Goal: Information Seeking & Learning: Learn about a topic

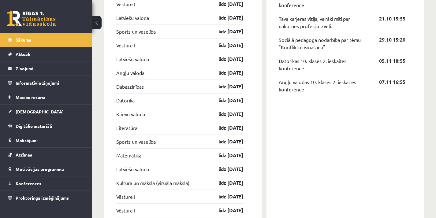
scroll to position [520, 0]
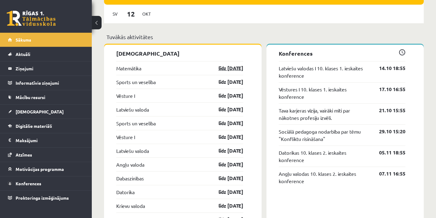
click at [228, 67] on link "līdz 15.10.25" at bounding box center [225, 68] width 35 height 7
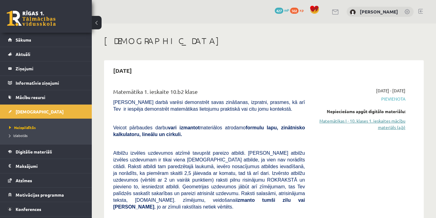
click at [391, 129] on link "Matemātikas I - 10. klases 1. ieskaites mācību materiāls (a,b)" at bounding box center [359, 124] width 91 height 13
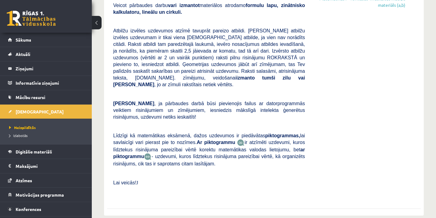
scroll to position [61, 0]
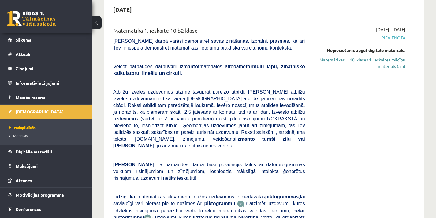
click at [392, 63] on link "Matemātikas I - 10. klases 1. ieskaites mācību materiāls (a,b)" at bounding box center [359, 63] width 91 height 13
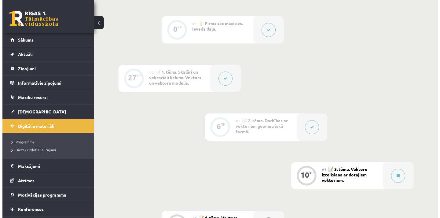
scroll to position [214, 0]
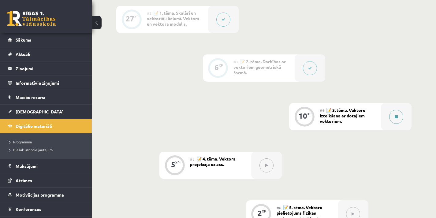
click at [397, 117] on icon at bounding box center [396, 117] width 3 height 4
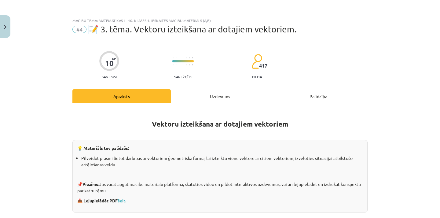
scroll to position [0, 0]
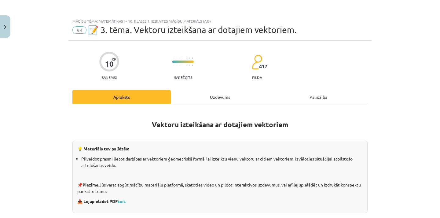
click at [225, 95] on div "Uzdevums" at bounding box center [220, 97] width 98 height 14
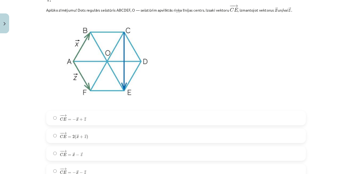
scroll to position [138, 0]
drag, startPoint x: 429, startPoint y: 1, endPoint x: 247, endPoint y: 84, distance: 200.2
click at [247, 84] on p at bounding box center [200, 71] width 295 height 104
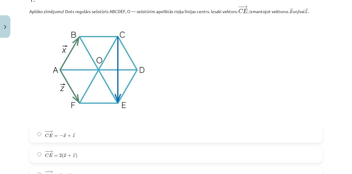
drag, startPoint x: 388, startPoint y: 0, endPoint x: 222, endPoint y: 69, distance: 179.7
click at [222, 69] on p at bounding box center [176, 71] width 294 height 104
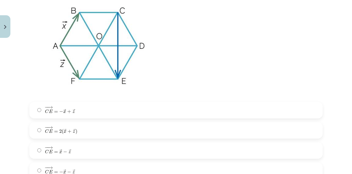
scroll to position [162, 0]
click at [215, 110] on label "− − → C E = − → x + → z C E → = − x → + z →" at bounding box center [176, 109] width 292 height 15
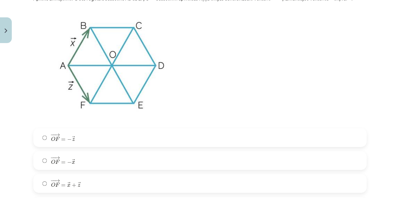
scroll to position [382, 0]
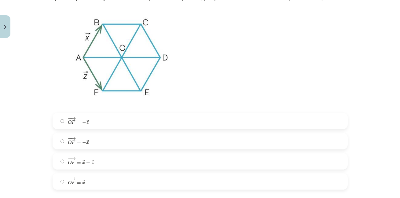
drag, startPoint x: 273, startPoint y: 0, endPoint x: 249, endPoint y: 59, distance: 63.6
click at [249, 60] on p at bounding box center [200, 57] width 295 height 104
click at [93, 140] on label "− − → O F = − → x O F → = − x →" at bounding box center [200, 141] width 294 height 15
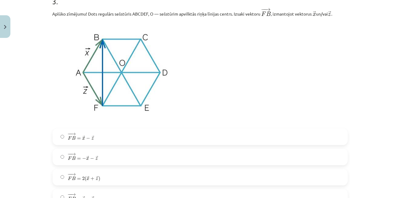
scroll to position [605, 0]
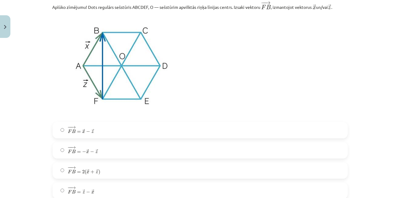
click at [99, 133] on label "− − → F B = → x − → z F B → = x → − z →" at bounding box center [200, 130] width 294 height 15
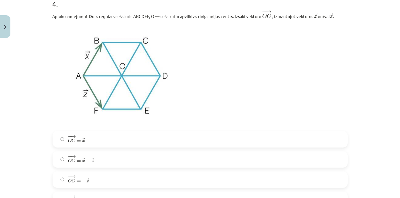
scroll to position [855, 0]
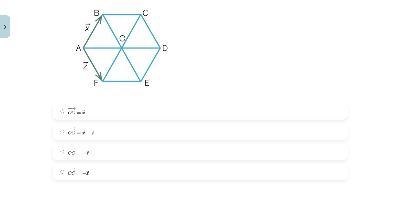
click at [91, 112] on label "− − → O C = → x O C → = x →" at bounding box center [200, 111] width 294 height 15
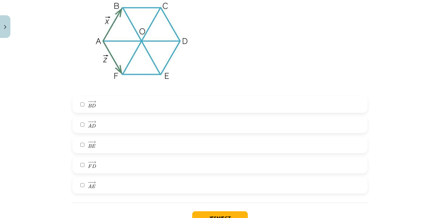
scroll to position [1074, 0]
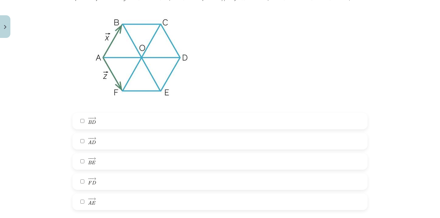
click at [170, 122] on label "− − → B D B D →" at bounding box center [220, 120] width 294 height 15
click at [115, 207] on label "− − → A E A E →" at bounding box center [220, 201] width 294 height 15
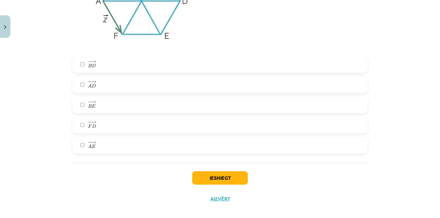
scroll to position [1139, 0]
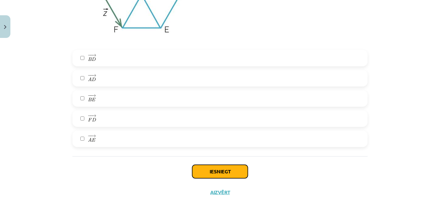
click at [217, 173] on button "Iesniegt" at bounding box center [220, 171] width 56 height 13
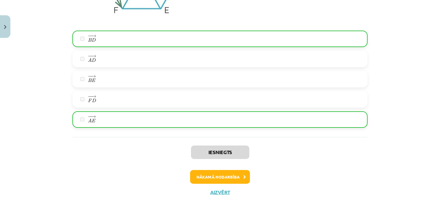
scroll to position [1158, 0]
click at [229, 174] on button "Nākamā nodarbība" at bounding box center [220, 177] width 60 height 14
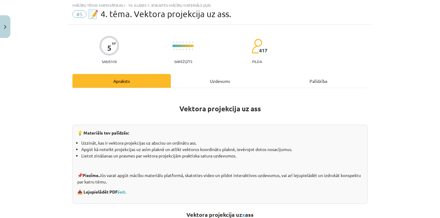
scroll to position [15, 0]
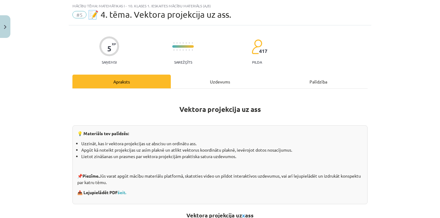
click at [216, 84] on div "Uzdevums" at bounding box center [220, 82] width 98 height 14
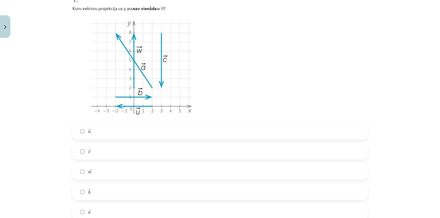
scroll to position [138, 0]
click at [106, 210] on label "→ a a →" at bounding box center [220, 211] width 294 height 15
click at [109, 172] on label "→ w w →" at bounding box center [220, 171] width 294 height 15
click at [109, 154] on label "→ c c →" at bounding box center [220, 150] width 294 height 15
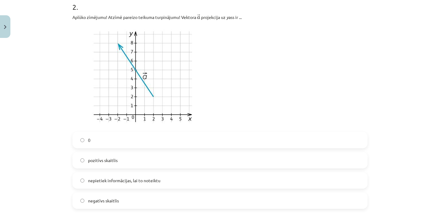
scroll to position [382, 0]
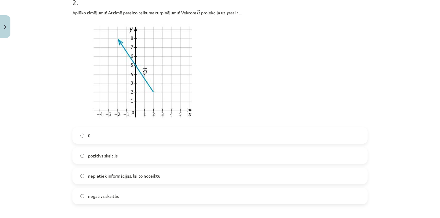
click at [166, 156] on label "pozitīvs skaitlis" at bounding box center [220, 155] width 294 height 15
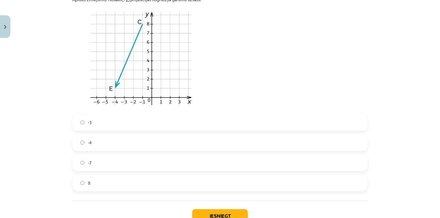
scroll to position [627, 0]
click at [217, 138] on label "-4" at bounding box center [220, 142] width 294 height 15
click at [210, 120] on label "-3" at bounding box center [220, 122] width 294 height 15
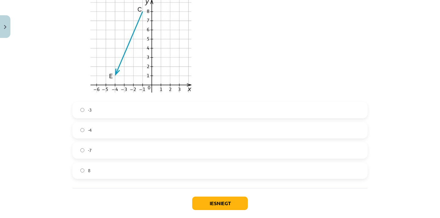
scroll to position [658, 0]
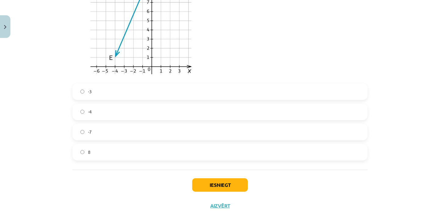
click at [121, 89] on label "-3" at bounding box center [220, 91] width 294 height 15
click at [102, 89] on label "-3" at bounding box center [220, 91] width 294 height 15
click at [103, 88] on label "-3" at bounding box center [220, 91] width 294 height 15
click at [224, 185] on button "Iesniegt" at bounding box center [220, 184] width 56 height 13
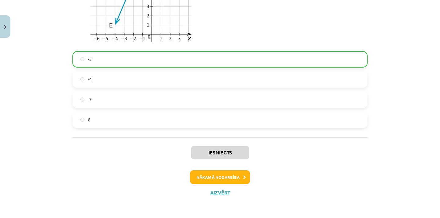
scroll to position [691, 0]
click at [220, 182] on button "Nākamā nodarbība" at bounding box center [220, 177] width 60 height 14
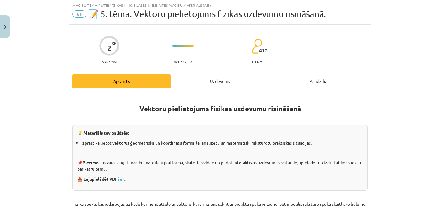
scroll to position [15, 0]
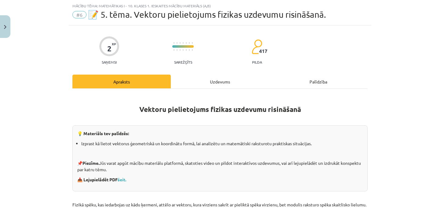
click at [217, 77] on div "Uzdevums" at bounding box center [220, 82] width 98 height 14
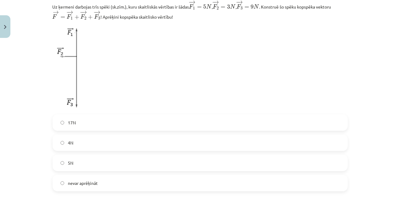
scroll to position [143, 0]
click at [162, 164] on label "5N" at bounding box center [200, 162] width 294 height 15
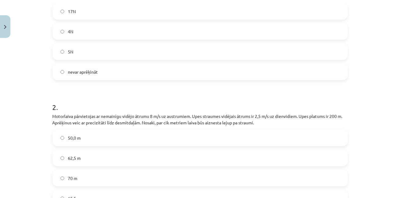
scroll to position [254, 0]
click at [184, 138] on label "50,0 m" at bounding box center [200, 137] width 294 height 15
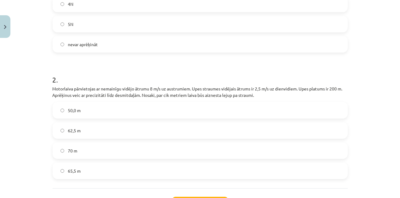
scroll to position [281, 0]
click at [355, 128] on div "Mācību tēma: Matemātikas i - 10. klases 1. ieskaites mācību materiāls (a,b) #6 …" at bounding box center [200, 99] width 400 height 198
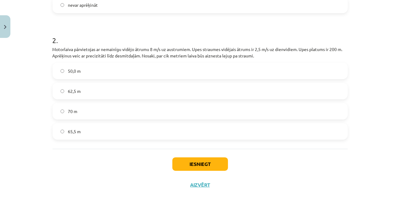
scroll to position [306, 0]
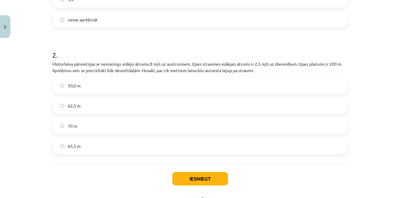
click at [134, 43] on h1 "2 ." at bounding box center [200, 49] width 295 height 19
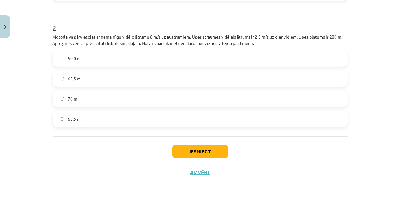
scroll to position [334, 0]
click at [204, 147] on button "Iesniegt" at bounding box center [200, 151] width 56 height 13
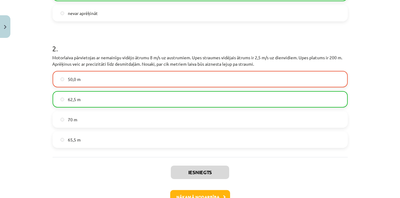
scroll to position [353, 0]
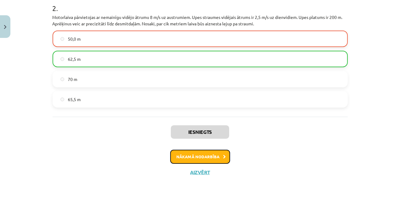
click at [214, 158] on button "Nākamā nodarbība" at bounding box center [200, 157] width 60 height 14
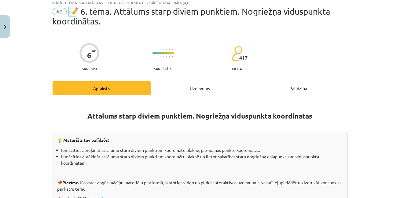
scroll to position [15, 0]
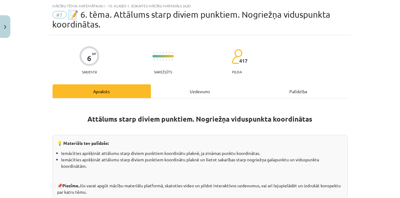
click at [192, 87] on div "Uzdevums" at bounding box center [200, 91] width 98 height 14
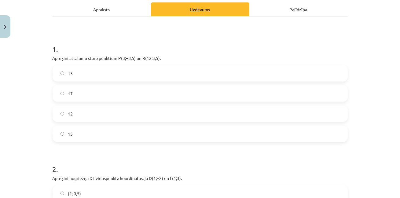
scroll to position [98, 0]
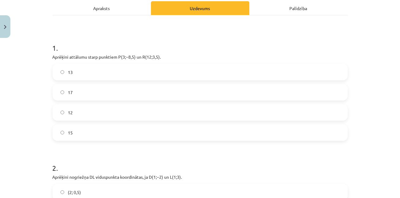
click at [333, 129] on label "15" at bounding box center [200, 132] width 294 height 15
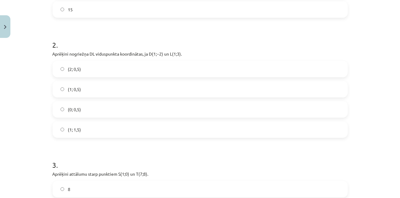
scroll to position [238, 0]
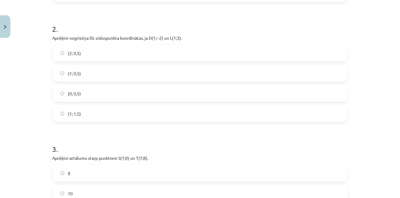
click at [68, 64] on div "(2; 0,5) (1; 0,5) (0; 0,5) (1; 1,5)" at bounding box center [200, 83] width 295 height 77
click at [73, 73] on span "(1; 0,5)" at bounding box center [74, 73] width 13 height 6
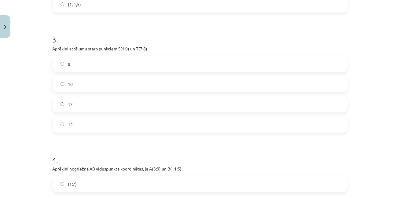
scroll to position [349, 0]
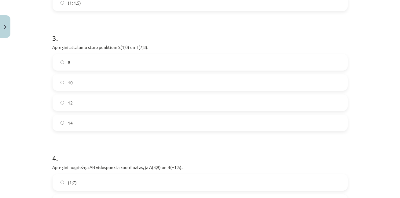
click at [157, 87] on label "10" at bounding box center [200, 82] width 294 height 15
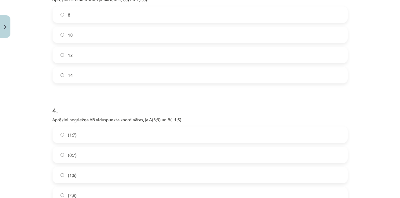
scroll to position [432, 0]
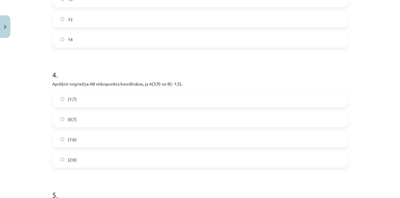
click at [171, 96] on label "(1;7)" at bounding box center [200, 98] width 294 height 15
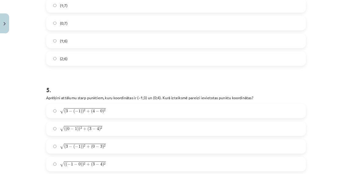
scroll to position [543, 0]
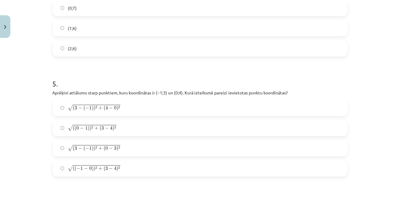
click at [334, 128] on label "√ ( ( 0 − 1 ) ) 2 + ( 3 − 4 ) 2 ( ( 0 − 1 ) ) 2 + ( 3 − 4 ) 2" at bounding box center [200, 128] width 294 height 15
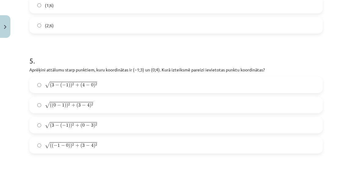
scroll to position [568, 0]
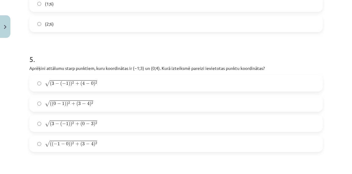
click at [156, 144] on label "√ ( ( − 1 − 0 ) ) 2 + ( 3 − 4 ) 2 ( ( − 1 − 0 ) ) 2 + ( 3 − 4 ) 2" at bounding box center [176, 143] width 292 height 15
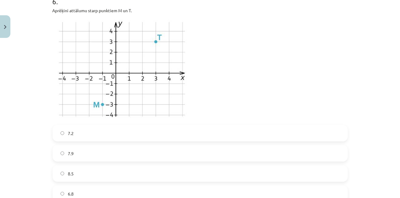
scroll to position [746, 0]
click at [325, 135] on label "7.2" at bounding box center [200, 133] width 294 height 15
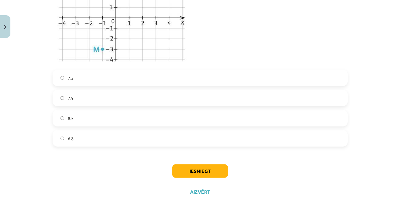
scroll to position [801, 0]
click at [211, 170] on button "Iesniegt" at bounding box center [200, 171] width 56 height 13
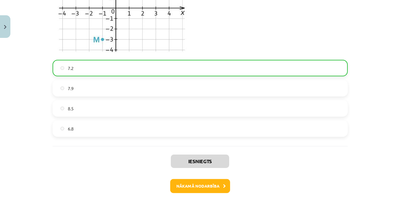
scroll to position [840, 0]
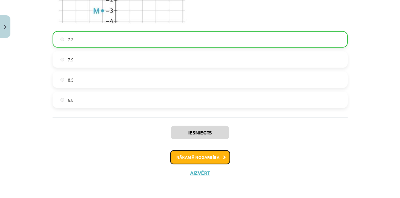
click at [215, 153] on button "Nākamā nodarbība" at bounding box center [200, 157] width 60 height 14
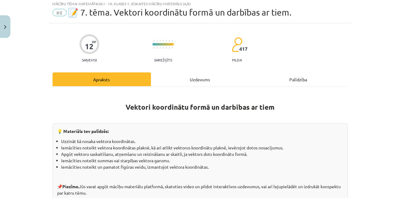
scroll to position [15, 0]
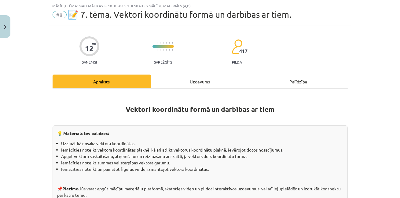
click at [190, 77] on div "Uzdevums" at bounding box center [200, 82] width 98 height 14
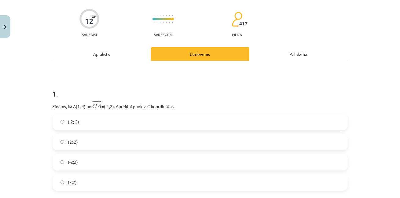
scroll to position [71, 0]
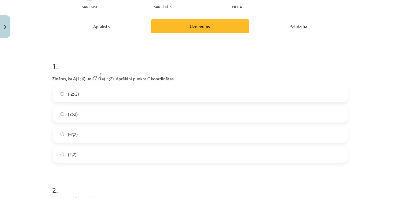
click at [87, 157] on label "(2;2)" at bounding box center [200, 154] width 294 height 15
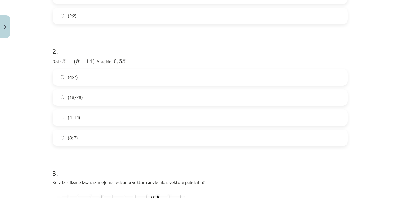
scroll to position [210, 0]
click at [330, 82] on label "(4;-7)" at bounding box center [200, 76] width 294 height 15
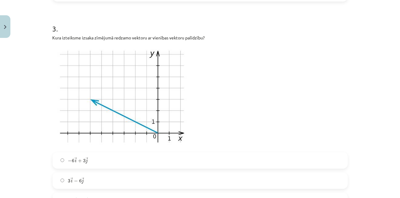
scroll to position [382, 0]
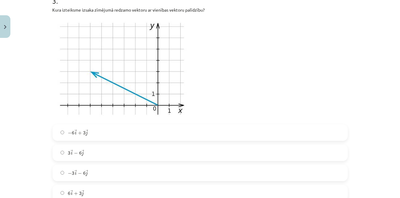
click at [129, 136] on label "− 6 → i + 3 → j − 6 i → + 3 j →" at bounding box center [200, 132] width 294 height 15
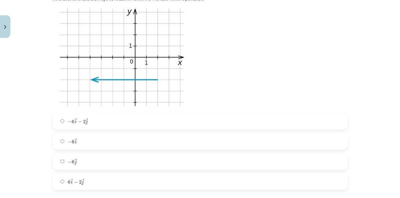
scroll to position [632, 0]
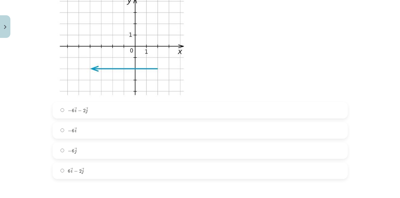
click at [97, 123] on label "− 6 → i − 6 i →" at bounding box center [200, 130] width 294 height 15
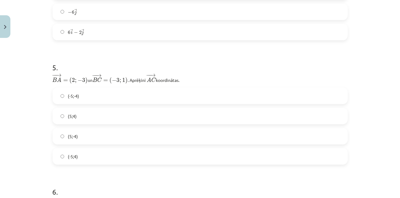
scroll to position [771, 0]
click at [90, 153] on label "(-5;4)" at bounding box center [200, 156] width 294 height 15
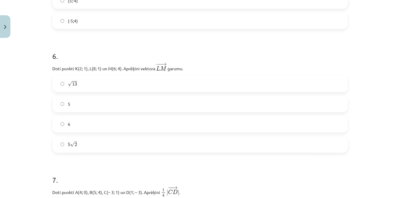
scroll to position [910, 0]
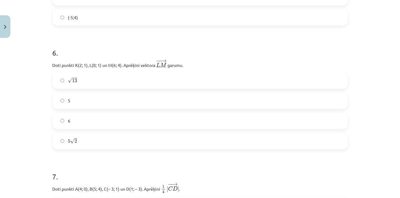
click at [140, 86] on label "√ 13 13" at bounding box center [200, 80] width 294 height 15
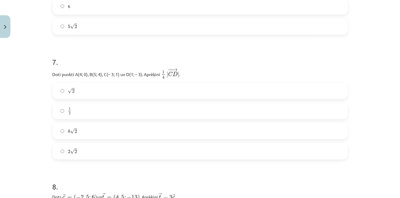
scroll to position [1049, 0]
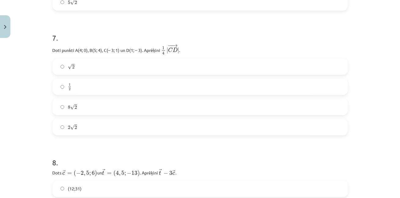
click at [92, 62] on label "√ 2 2" at bounding box center [200, 66] width 294 height 15
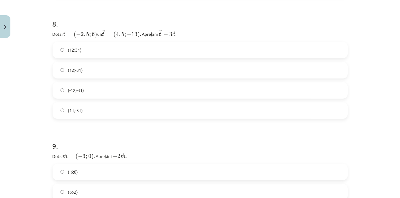
scroll to position [1188, 0]
click at [163, 50] on label "(12;31)" at bounding box center [200, 49] width 294 height 15
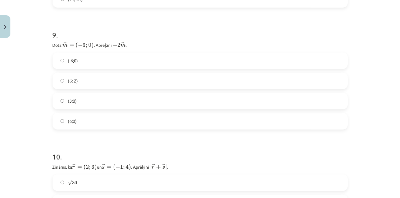
scroll to position [1300, 0]
click at [315, 121] on label "(6;0)" at bounding box center [200, 120] width 294 height 15
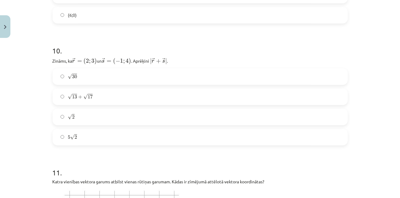
scroll to position [1406, 0]
click at [258, 135] on label "5 √ 2 5 2" at bounding box center [200, 136] width 294 height 15
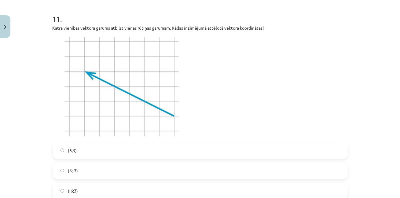
scroll to position [1587, 0]
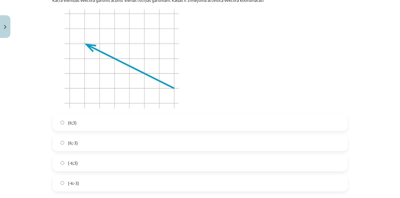
click at [320, 165] on label "(-6;3)" at bounding box center [200, 163] width 294 height 15
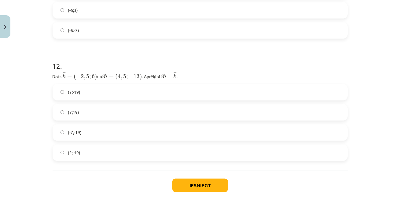
scroll to position [1741, 0]
click at [330, 91] on label "(7;-19)" at bounding box center [200, 91] width 294 height 15
click at [206, 187] on button "Iesniegt" at bounding box center [200, 184] width 56 height 13
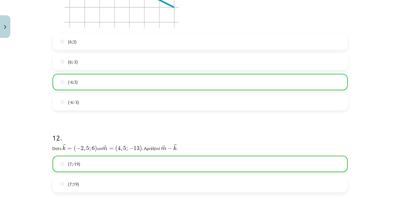
scroll to position [1793, 0]
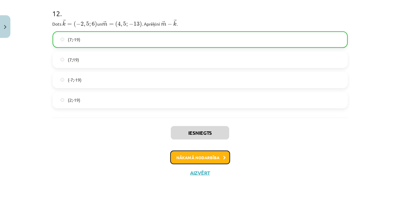
click at [213, 154] on button "Nākamā nodarbība" at bounding box center [200, 158] width 60 height 14
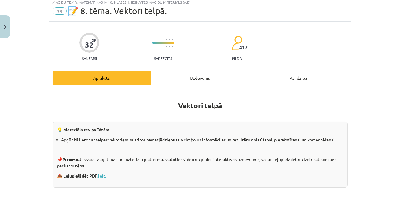
scroll to position [15, 0]
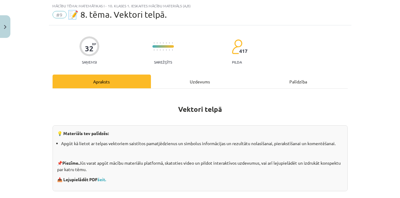
click at [191, 83] on div "Uzdevums" at bounding box center [200, 82] width 98 height 14
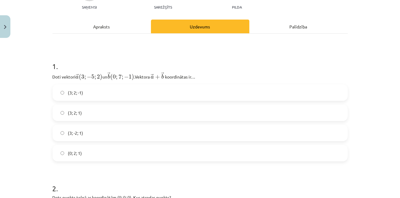
scroll to position [71, 0]
click at [323, 118] on label "(3; 2; 1)" at bounding box center [200, 112] width 294 height 15
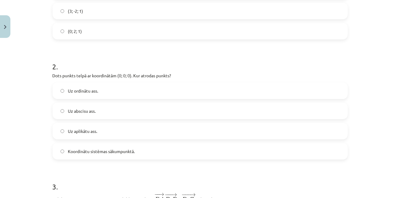
scroll to position [194, 0]
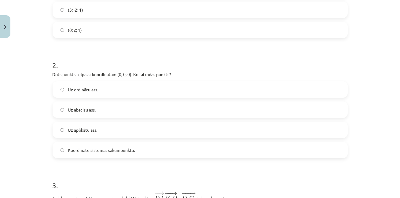
click at [326, 153] on label "Koordinātu sistēmas sākumpunktā." at bounding box center [200, 150] width 294 height 15
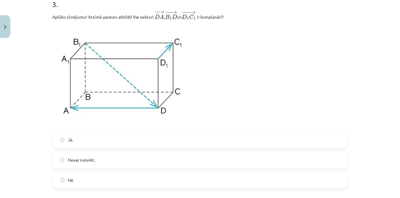
scroll to position [375, 0]
click at [336, 182] on label "Nē" at bounding box center [200, 180] width 294 height 15
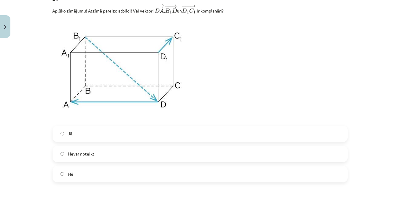
scroll to position [381, 0]
click at [368, 46] on div "Mācību tēma: Matemātikas i - 10. klases 1. ieskaites mācību materiāls (a,b) #9 …" at bounding box center [200, 99] width 400 height 198
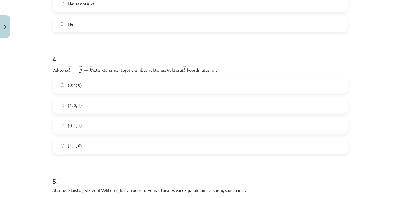
scroll to position [536, 0]
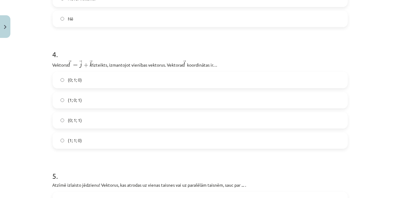
click at [358, 78] on div "Mācību tēma: Matemātikas i - 10. klases 1. ieskaites mācību materiāls (a,b) #9 …" at bounding box center [200, 99] width 400 height 198
click at [337, 135] on label "(1; 1; 0)" at bounding box center [200, 140] width 294 height 15
click at [334, 128] on label "(0; 1; 1)" at bounding box center [200, 120] width 294 height 15
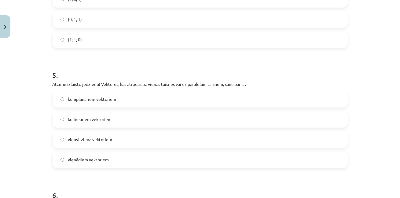
scroll to position [639, 0]
click at [320, 118] on label "kolineāriem vektoriem" at bounding box center [200, 118] width 294 height 15
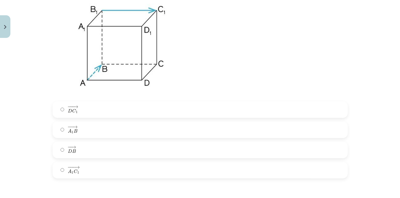
scroll to position [859, 0]
click at [197, 167] on label "− −− → A 1 C 1 A 1 C 1 →" at bounding box center [200, 170] width 294 height 15
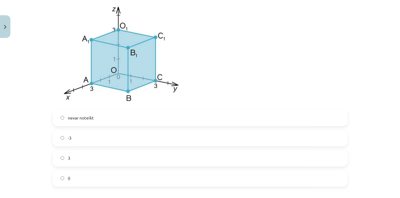
scroll to position [1081, 0]
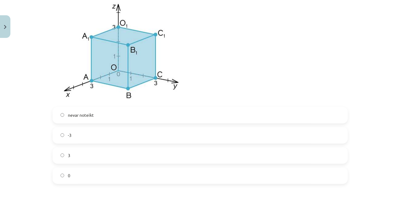
click at [318, 171] on label "0" at bounding box center [200, 175] width 294 height 15
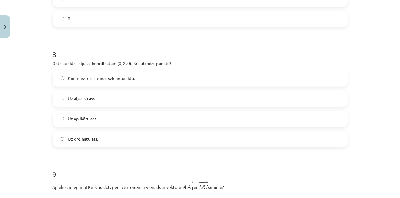
scroll to position [1239, 0]
click at [316, 145] on label "Uz ordinātu ass." at bounding box center [200, 138] width 294 height 15
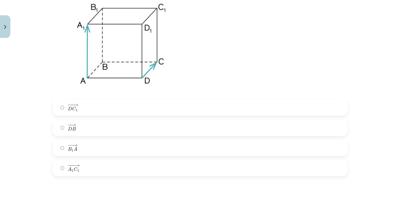
scroll to position [1441, 0]
click at [330, 108] on label "− −− → D C 1 D C 1 →" at bounding box center [200, 107] width 294 height 15
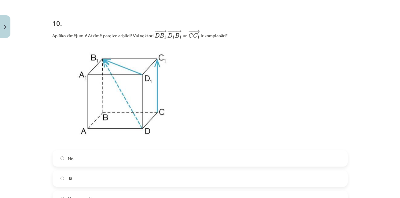
scroll to position [1649, 0]
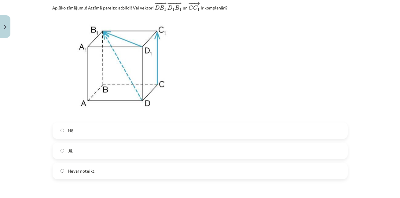
click at [332, 158] on label "Jā." at bounding box center [200, 150] width 294 height 15
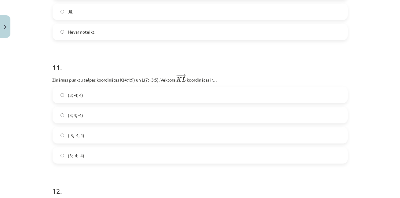
scroll to position [1857, 0]
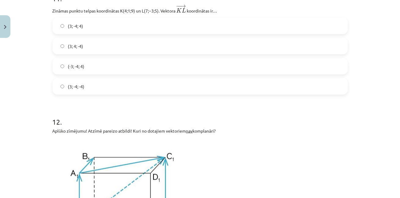
click at [106, 93] on label "(3; -4; -4)" at bounding box center [200, 86] width 294 height 15
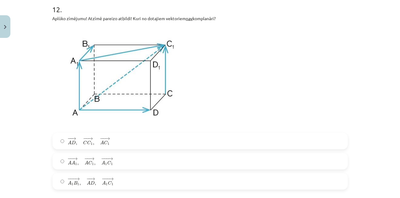
scroll to position [1996, 0]
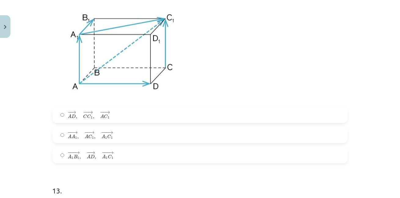
click at [302, 114] on label "− − → A D , − − → C C 1 , − − → A C [DATE] → , C C 1 → , A C 1 →" at bounding box center [200, 114] width 294 height 15
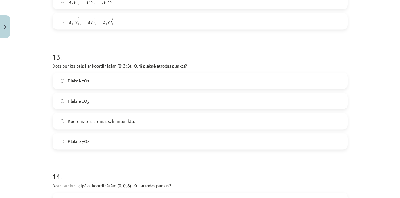
scroll to position [2146, 0]
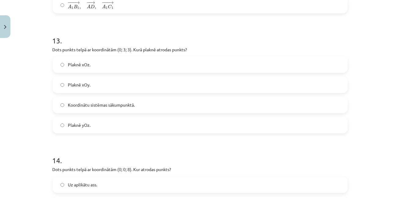
click at [320, 130] on label "Plaknē yOz." at bounding box center [200, 125] width 294 height 15
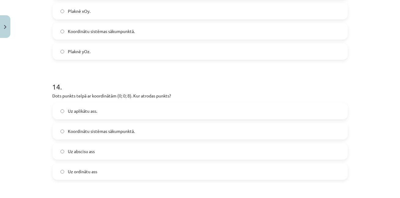
scroll to position [2221, 0]
click at [318, 115] on label "Uz aplikātu ass." at bounding box center [200, 110] width 294 height 15
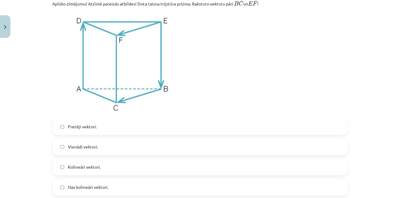
scroll to position [2436, 0]
click at [317, 144] on label "Vienādi vektori." at bounding box center [200, 146] width 294 height 15
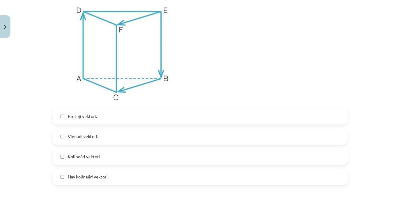
scroll to position [2454, 0]
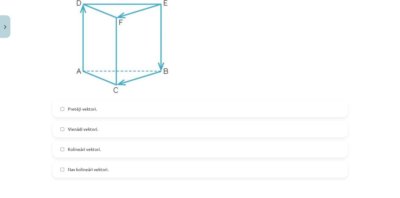
click at [339, 154] on label "Kolineāri vektori." at bounding box center [200, 149] width 294 height 15
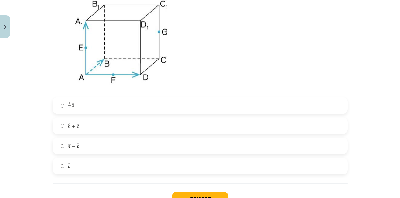
scroll to position [2702, 0]
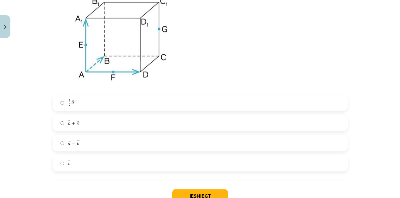
click at [340, 160] on label "→ b b →" at bounding box center [200, 163] width 294 height 15
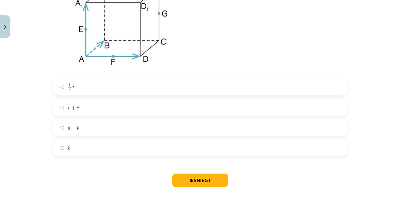
scroll to position [2719, 0]
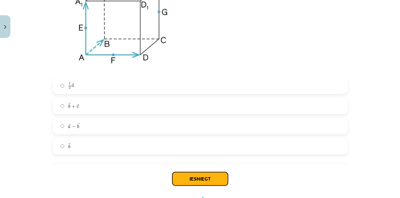
click at [211, 177] on button "Iesniegt" at bounding box center [200, 178] width 56 height 13
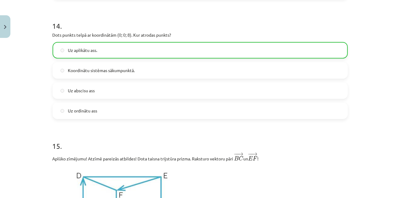
scroll to position [2769, 0]
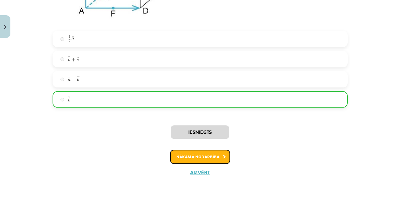
click at [202, 153] on button "Nākamā nodarbība" at bounding box center [200, 157] width 60 height 14
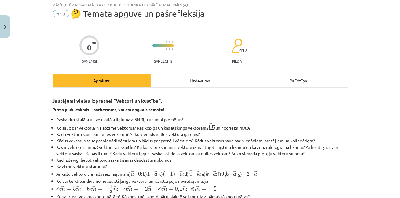
scroll to position [15, 0]
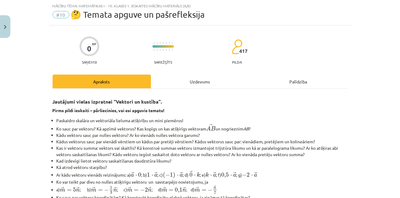
click at [198, 75] on div "Uzdevums" at bounding box center [200, 82] width 98 height 14
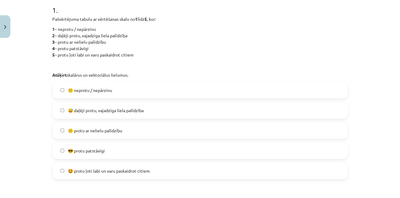
scroll to position [126, 0]
click at [128, 112] on span "😅 daļēji protu, vajadzīga liela palīdzība" at bounding box center [106, 111] width 76 height 6
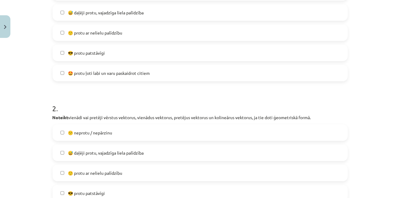
scroll to position [210, 0]
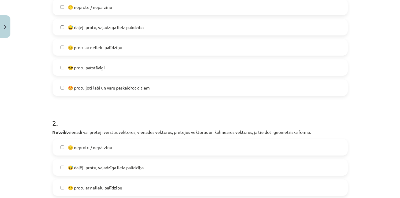
click at [113, 40] on label "🙂 protu ar nelielu palīdzību" at bounding box center [200, 47] width 294 height 15
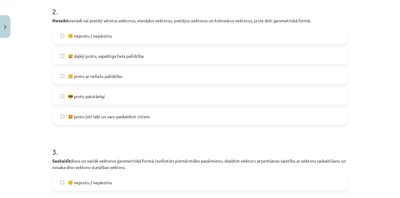
scroll to position [321, 0]
click at [144, 80] on label "🙂 protu ar nelielu palīdzību" at bounding box center [200, 76] width 294 height 15
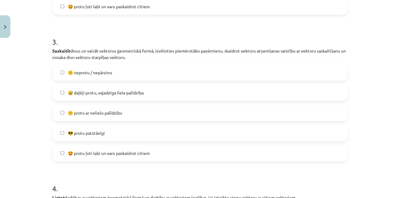
scroll to position [432, 0]
click at [135, 109] on label "🙂 protu ar nelielu palīdzību" at bounding box center [200, 112] width 294 height 15
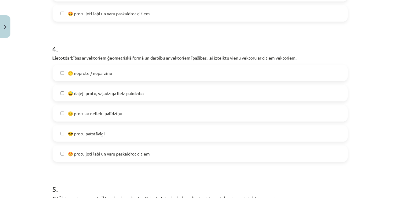
click at [138, 108] on label "🙂 protu ar nelielu palīdzību" at bounding box center [200, 113] width 294 height 15
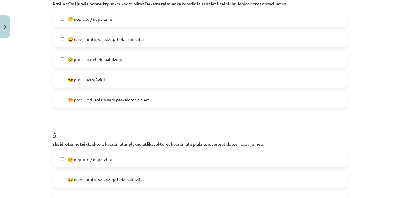
scroll to position [738, 0]
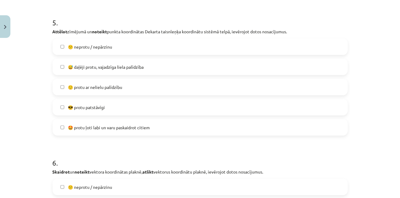
click at [128, 87] on label "🙂 protu ar nelielu palīdzību" at bounding box center [200, 87] width 294 height 15
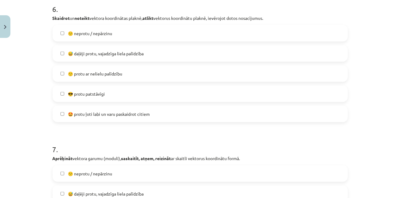
scroll to position [877, 0]
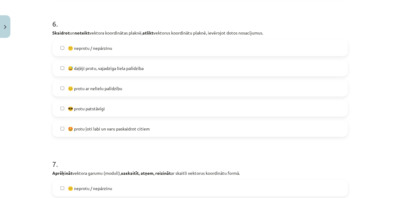
click at [90, 91] on span "🙂 protu ar nelielu palīdzību" at bounding box center [95, 88] width 54 height 6
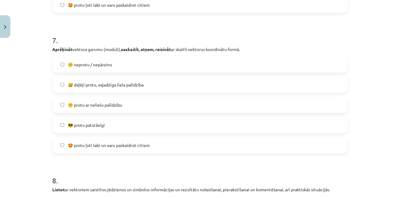
scroll to position [1016, 0]
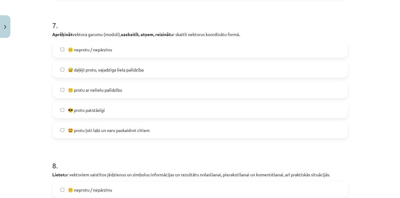
click at [84, 95] on label "🙂 protu ar nelielu palīdzību" at bounding box center [200, 89] width 294 height 15
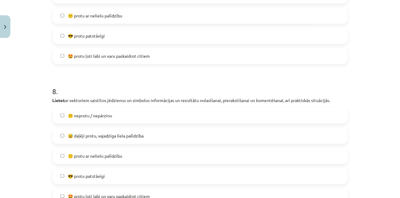
scroll to position [1127, 0]
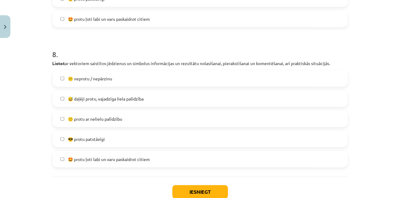
click at [85, 121] on span "🙂 protu ar nelielu palīdzību" at bounding box center [95, 119] width 54 height 6
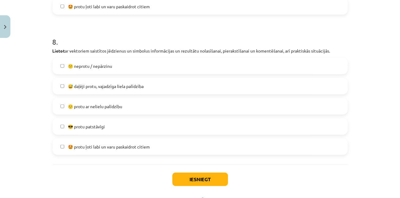
scroll to position [1167, 0]
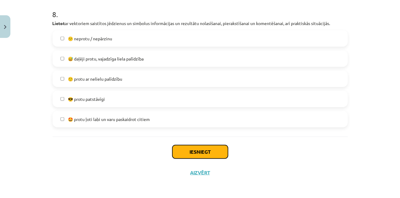
click at [194, 154] on button "Iesniegt" at bounding box center [200, 151] width 56 height 13
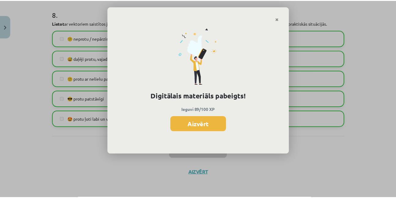
scroll to position [200, 0]
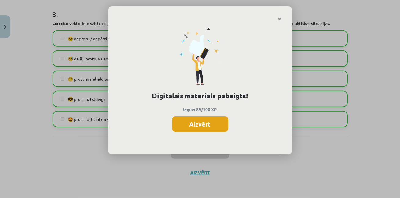
click at [221, 124] on button "Aizvērt" at bounding box center [200, 124] width 56 height 15
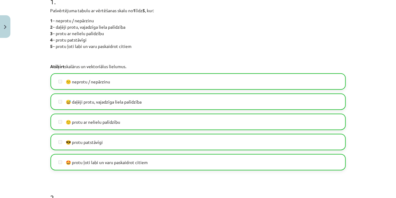
scroll to position [139, 0]
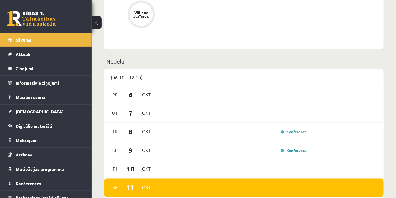
scroll to position [306, 0]
